Goal: Task Accomplishment & Management: Manage account settings

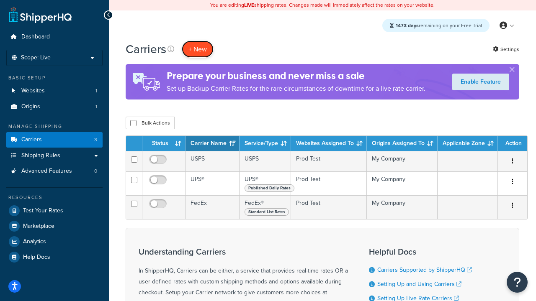
click at [198, 49] on button "+ New" at bounding box center [198, 49] width 32 height 17
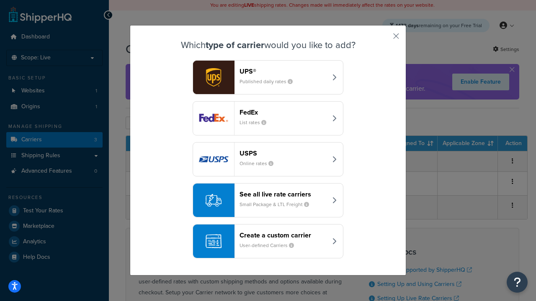
click at [268, 118] on div "FedEx List rates" at bounding box center [282, 118] width 87 height 20
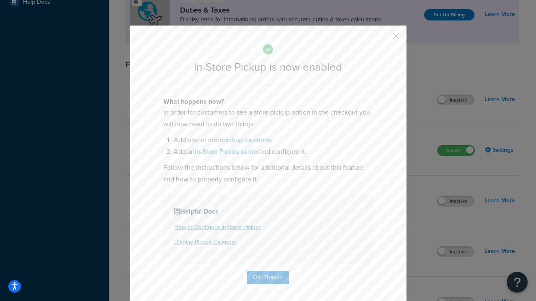
click at [383, 39] on button "button" at bounding box center [384, 39] width 2 height 2
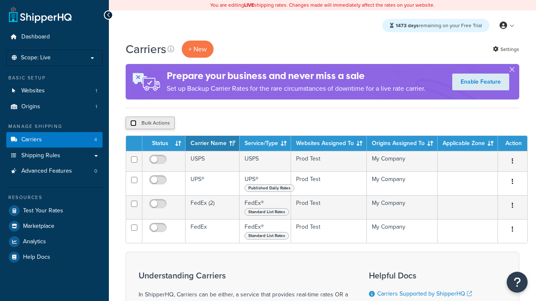
click at [133, 123] on input "checkbox" at bounding box center [133, 123] width 6 height 6
checkbox input "true"
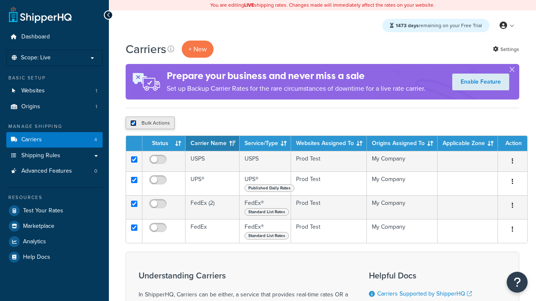
checkbox input "true"
click at [0, 0] on button "Delete" at bounding box center [0, 0] width 0 height 0
